Goal: Task Accomplishment & Management: Use online tool/utility

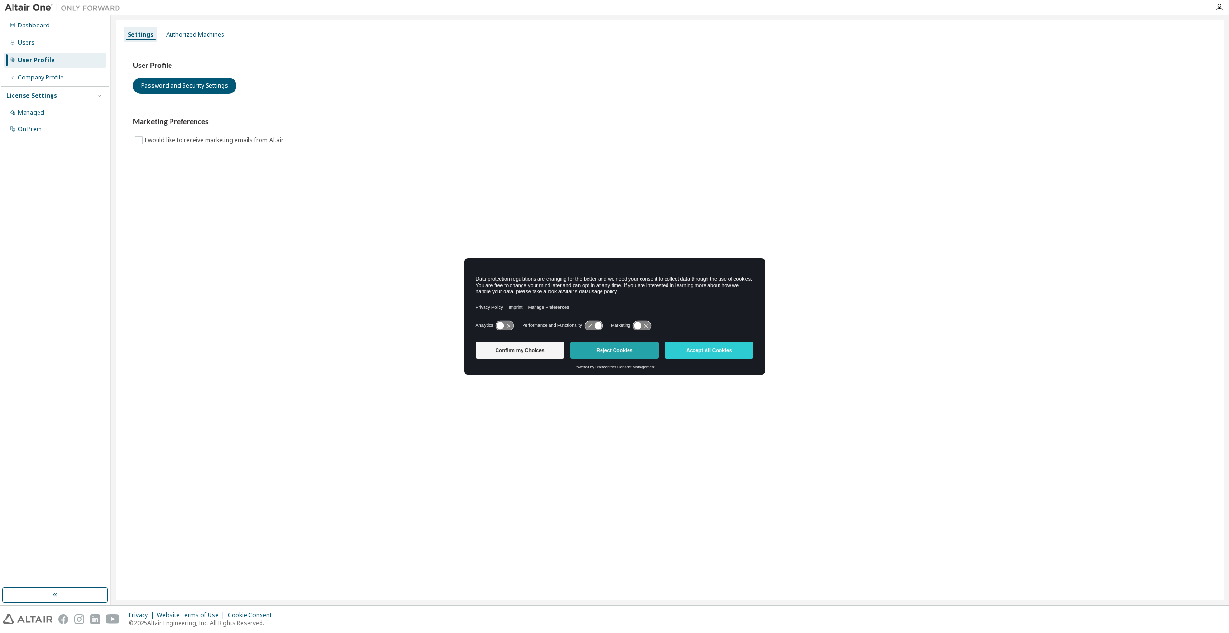
click at [614, 354] on button "Reject Cookies" at bounding box center [614, 349] width 89 height 17
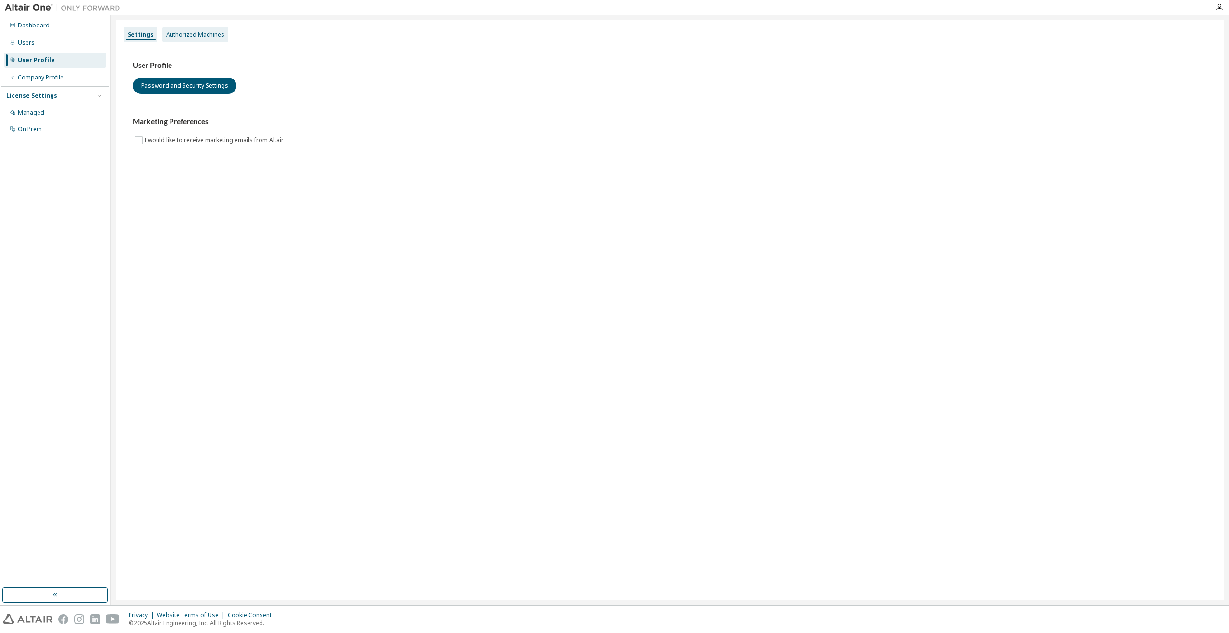
click at [201, 31] on div "Authorized Machines" at bounding box center [195, 35] width 58 height 8
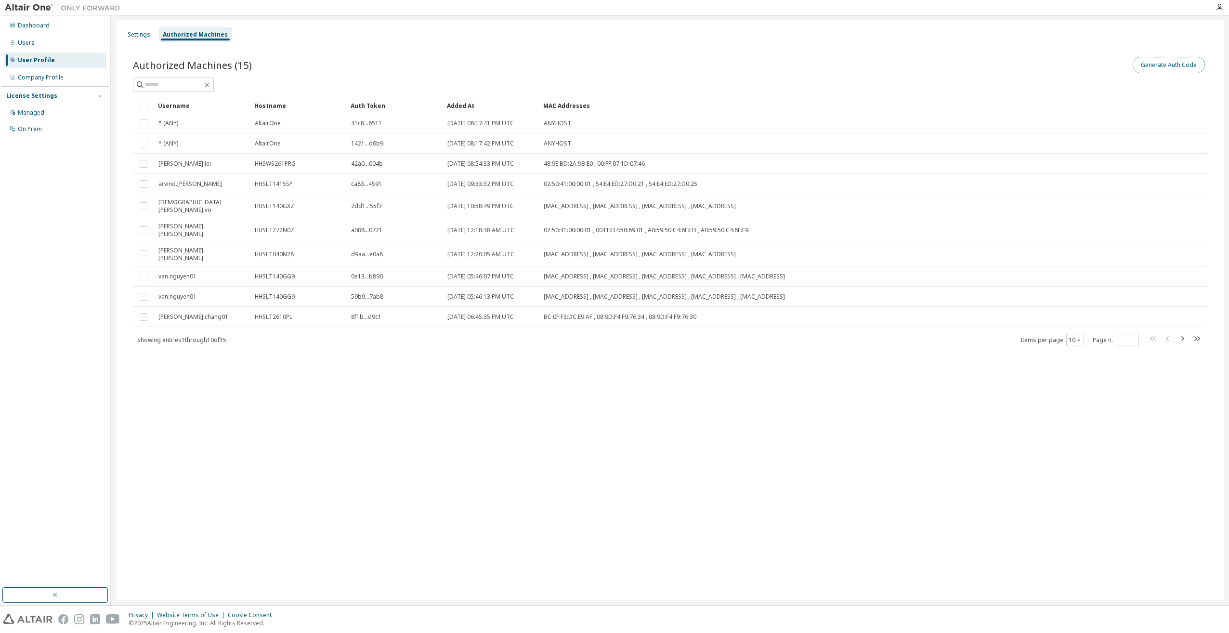
click at [1151, 66] on button "Generate Auth Code" at bounding box center [1169, 65] width 72 height 16
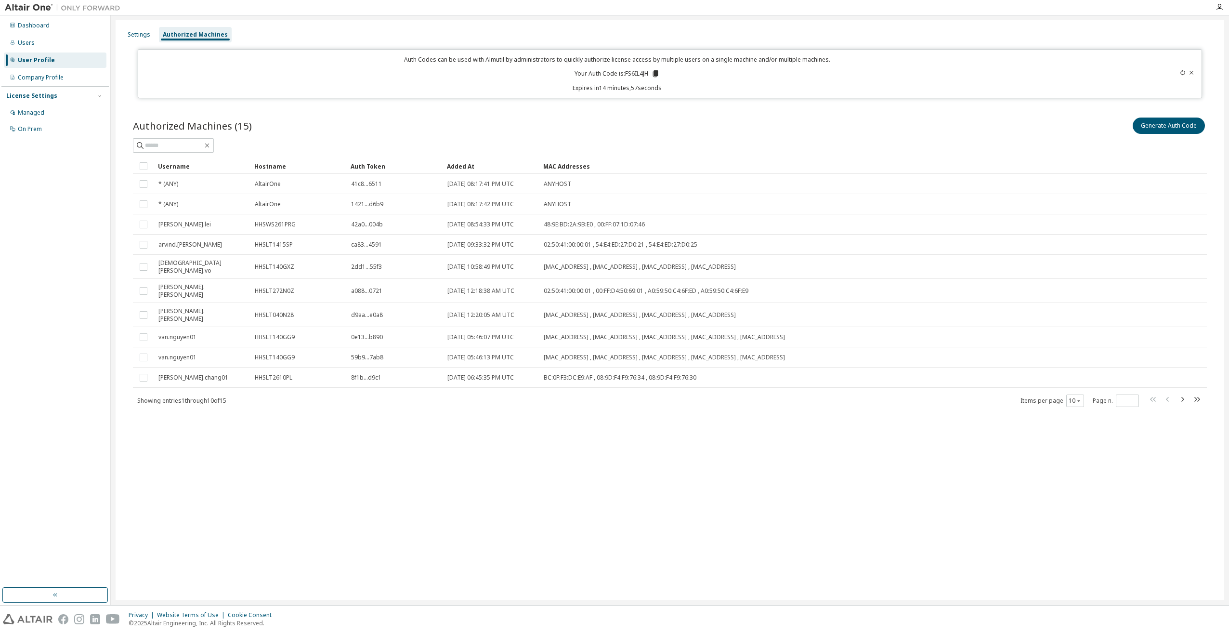
click at [656, 72] on icon at bounding box center [655, 73] width 5 height 7
click at [680, 134] on div "Generate Auth Code" at bounding box center [938, 126] width 537 height 20
